Goal: Task Accomplishment & Management: Use online tool/utility

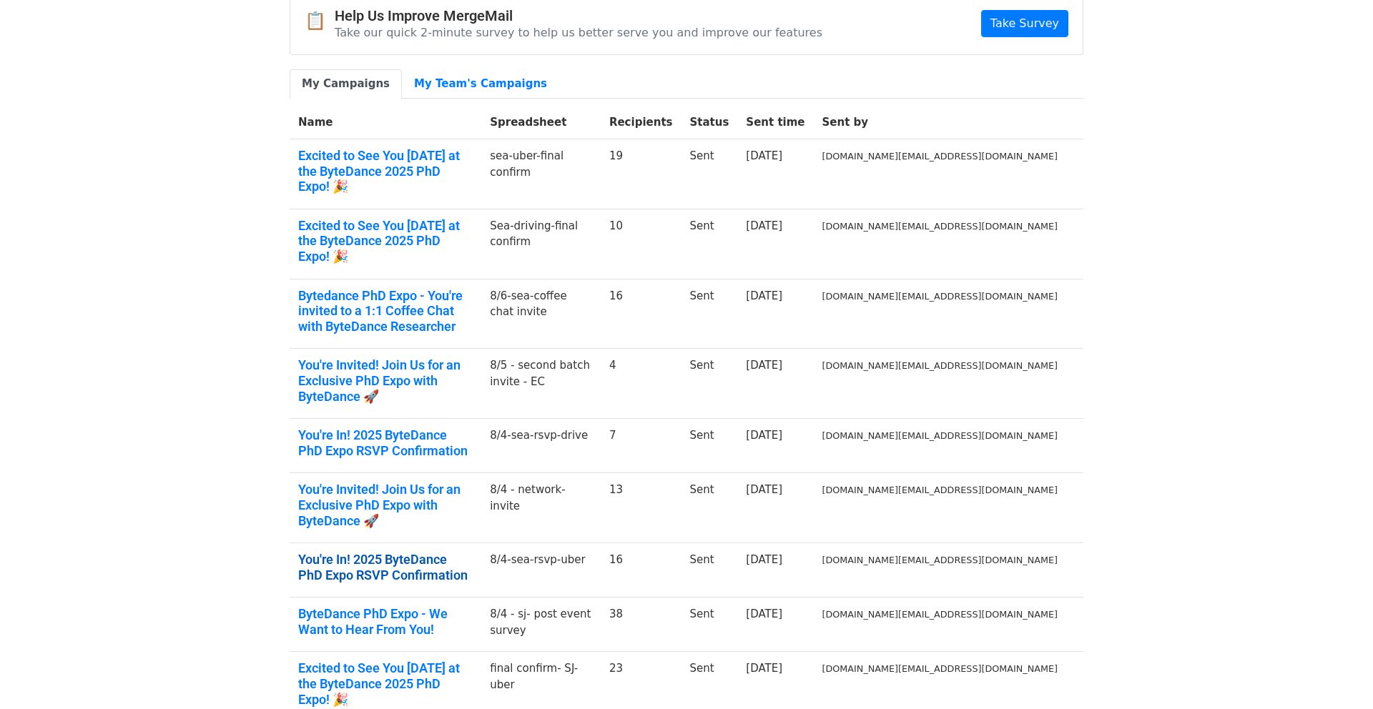
scroll to position [74, 0]
drag, startPoint x: 388, startPoint y: 538, endPoint x: 386, endPoint y: 528, distance: 10.2
click at [388, 607] on link "ByteDance PhD Expo - We Want to Hear From You!" at bounding box center [385, 622] width 174 height 31
click at [391, 607] on link "ByteDance PhD Expo - We Want to Hear From You!" at bounding box center [385, 622] width 174 height 31
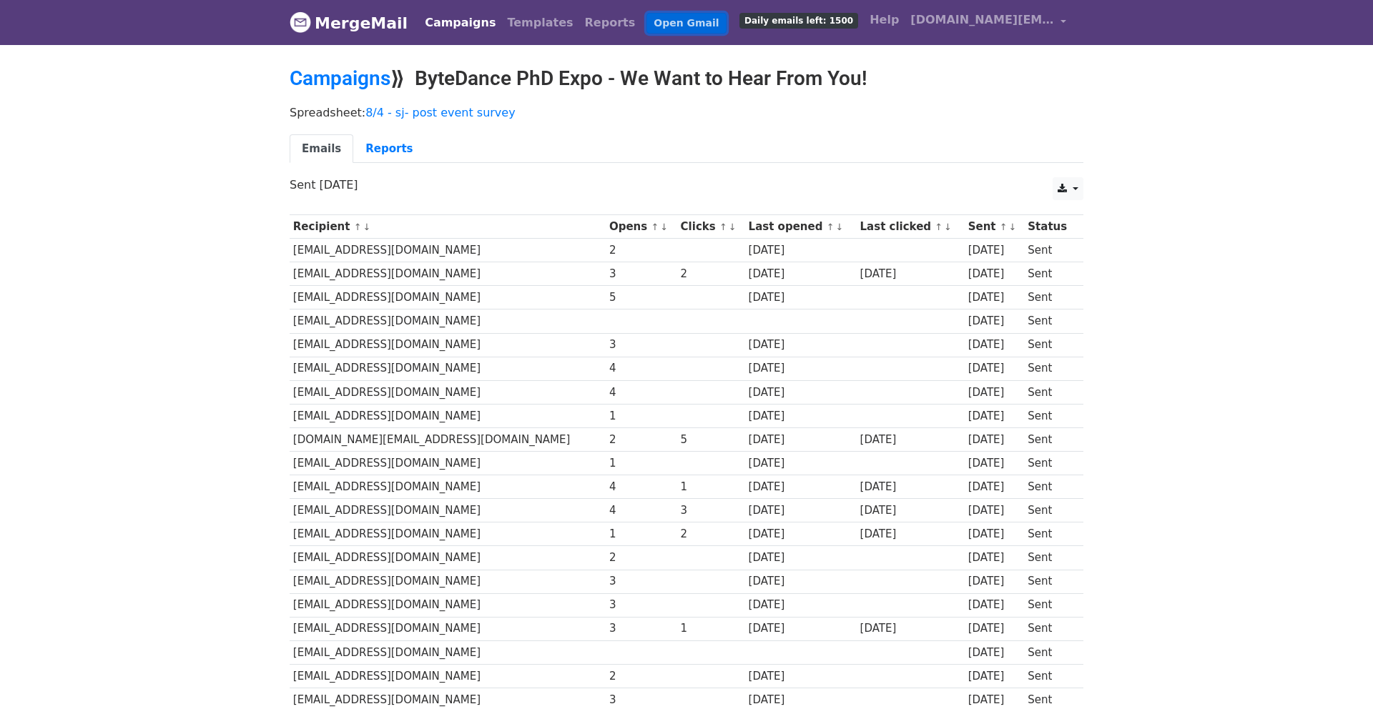
click at [649, 26] on link "Open Gmail" at bounding box center [685, 23] width 79 height 21
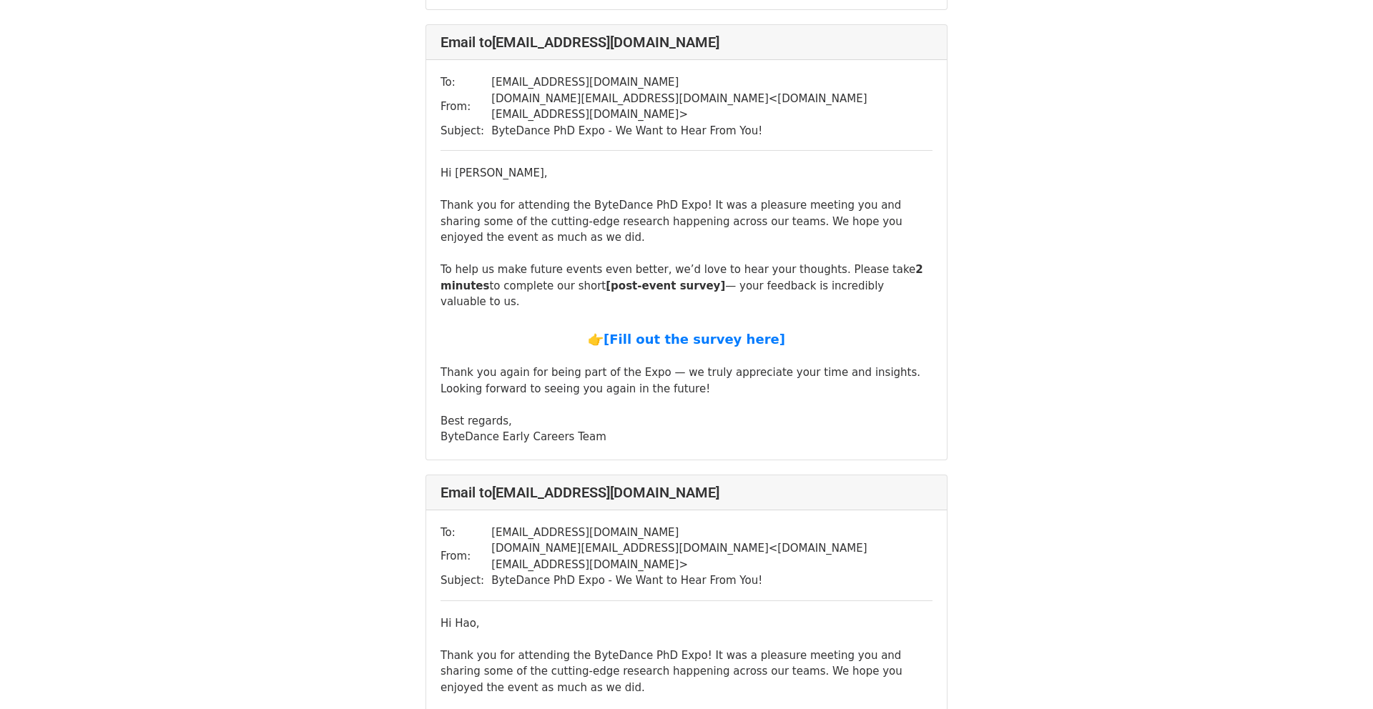
scroll to position [543, 0]
